Goal: Check status

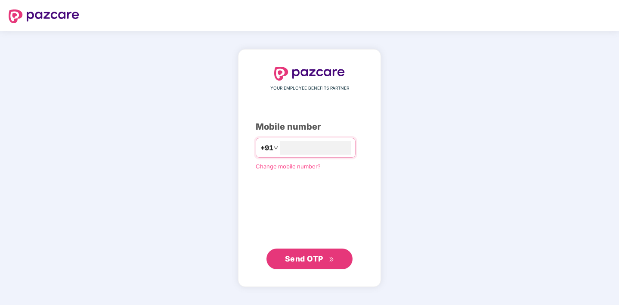
type input "**********"
click at [305, 260] on span "Send OTP" at bounding box center [304, 258] width 38 height 9
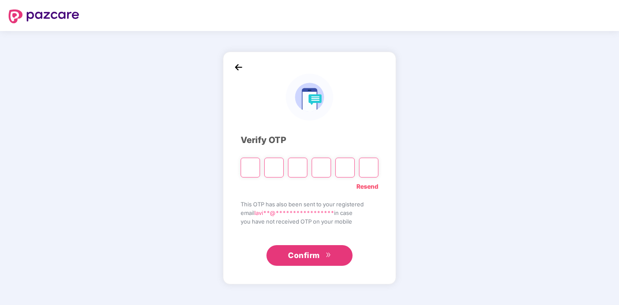
type input "*"
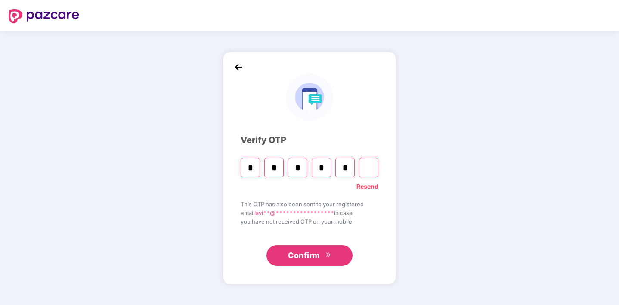
type input "*"
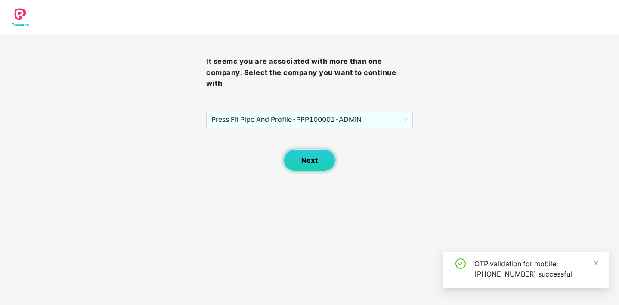
click at [316, 161] on span "Next" at bounding box center [309, 160] width 16 height 8
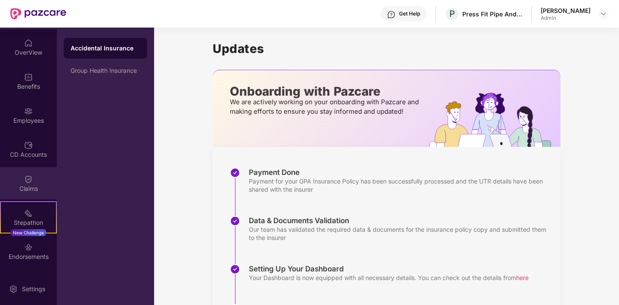
scroll to position [61, 0]
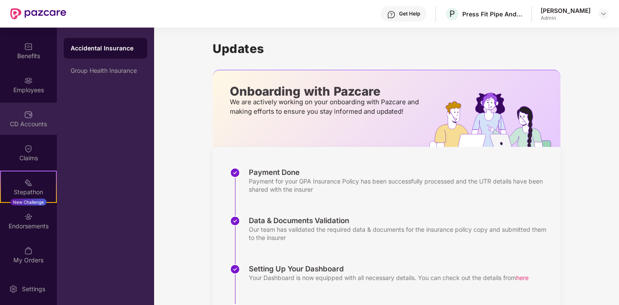
click at [24, 118] on img at bounding box center [28, 114] width 9 height 9
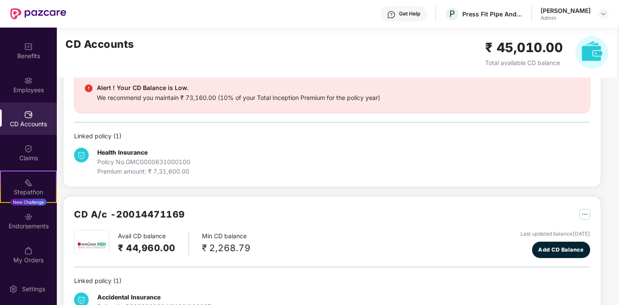
scroll to position [90, 0]
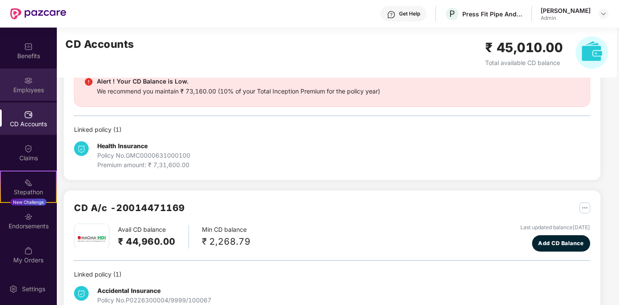
click at [24, 77] on img at bounding box center [28, 80] width 9 height 9
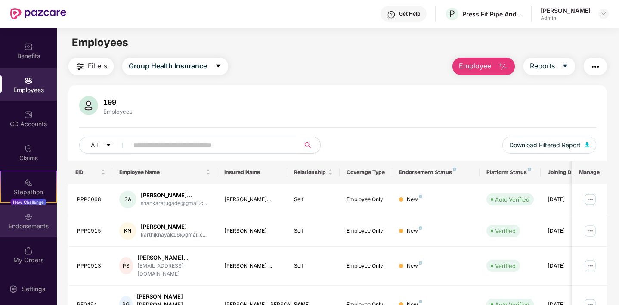
click at [31, 227] on div "Endorsements" at bounding box center [28, 226] width 57 height 9
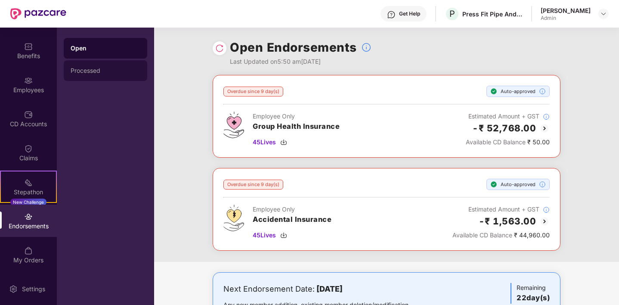
click at [83, 70] on div "Processed" at bounding box center [106, 70] width 70 height 7
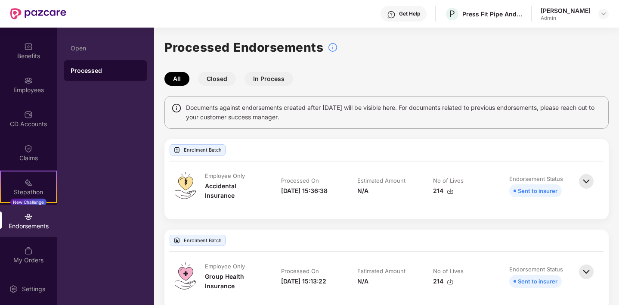
scroll to position [14, 0]
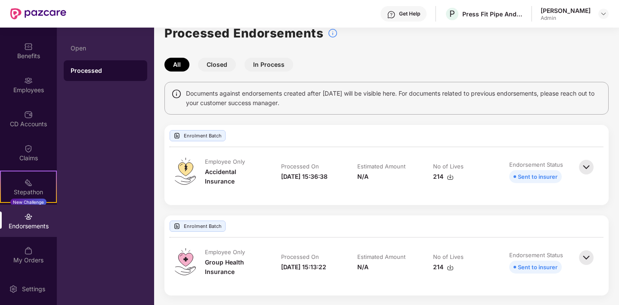
click at [25, 218] on img at bounding box center [28, 216] width 9 height 9
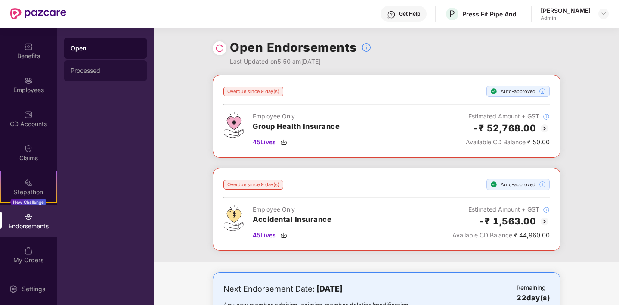
click at [86, 74] on div "Processed" at bounding box center [105, 70] width 83 height 21
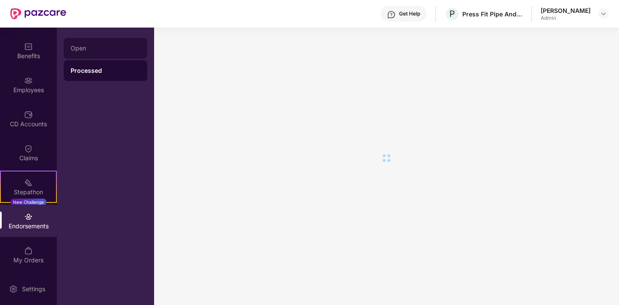
click at [76, 54] on div "Open" at bounding box center [105, 48] width 83 height 21
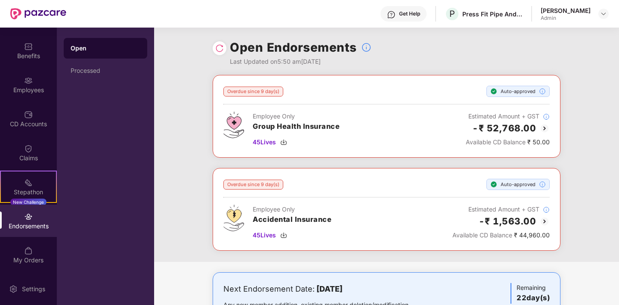
click at [538, 128] on div "-₹ 52,768.00" at bounding box center [507, 128] width 84 height 14
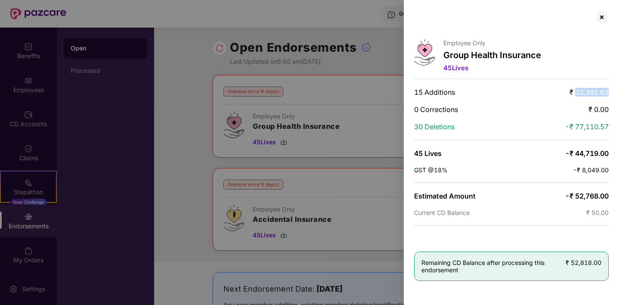
drag, startPoint x: 575, startPoint y: 92, endPoint x: 609, endPoint y: 91, distance: 34.0
click at [609, 91] on div "Employee Only Group Health Insurance 45 Lives 15 Additions ₹ 32,391.62 0 Correc…" at bounding box center [511, 152] width 215 height 305
drag, startPoint x: 573, startPoint y: 124, endPoint x: 613, endPoint y: 125, distance: 39.6
click at [613, 125] on div "Employee Only Group Health Insurance 45 Lives 15 Additions ₹ 32,391.62 0 Correc…" at bounding box center [511, 152] width 215 height 305
drag, startPoint x: 574, startPoint y: 151, endPoint x: 612, endPoint y: 153, distance: 37.9
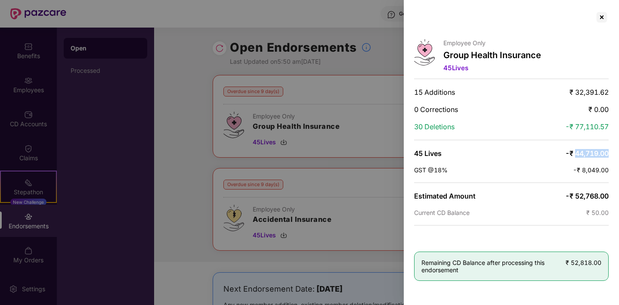
click at [612, 153] on div "Employee Only Group Health Insurance 45 Lives 15 Additions ₹ 32,391.62 0 Correc…" at bounding box center [511, 152] width 215 height 305
click at [605, 15] on div at bounding box center [602, 17] width 14 height 14
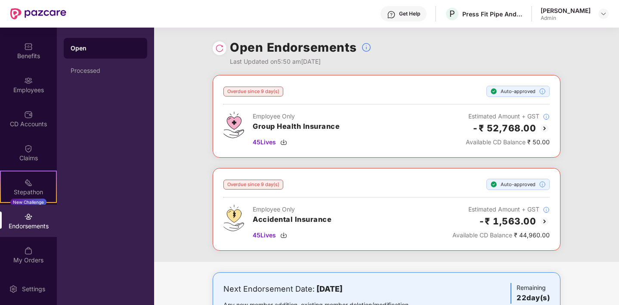
click at [543, 216] on img at bounding box center [544, 221] width 10 height 10
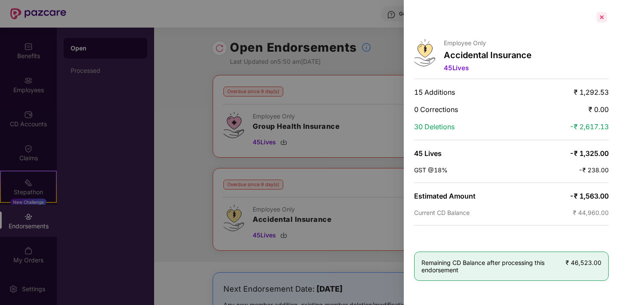
click at [601, 18] on div at bounding box center [602, 17] width 14 height 14
